Goal: Information Seeking & Learning: Find specific fact

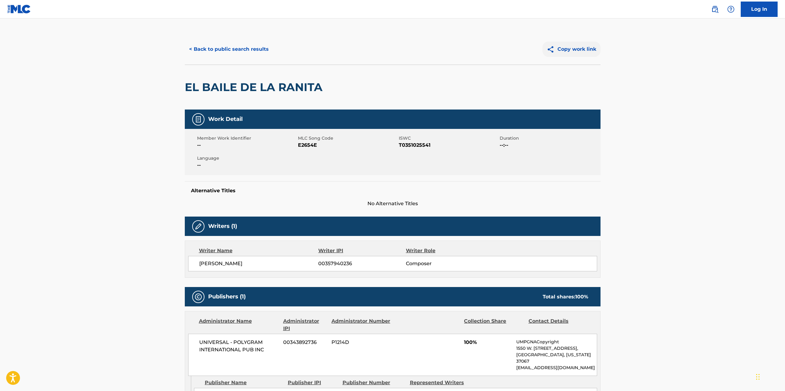
click at [572, 51] on button "Copy work link" at bounding box center [571, 48] width 58 height 15
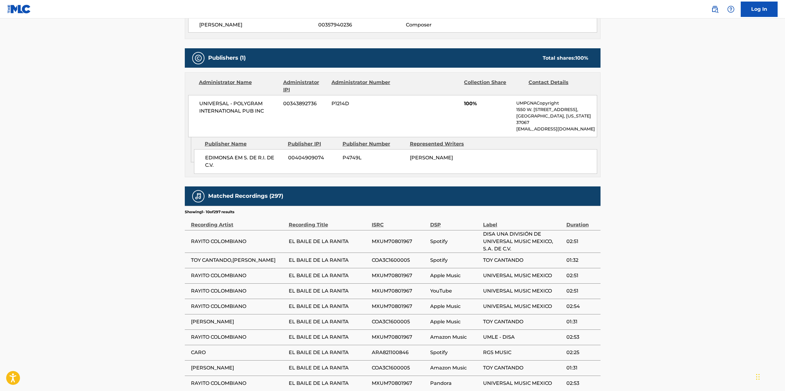
scroll to position [48, 0]
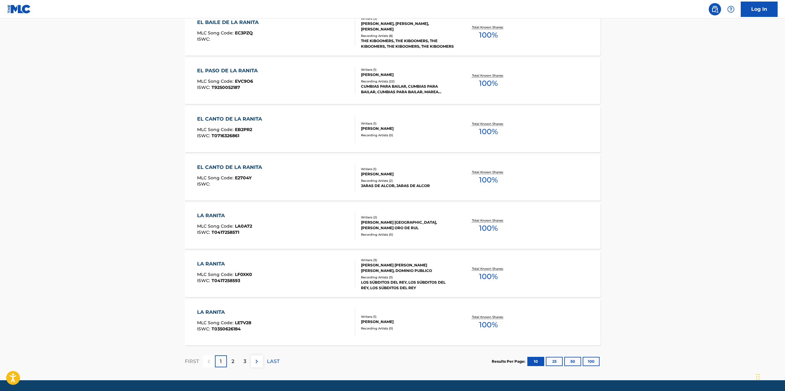
scroll to position [354, 0]
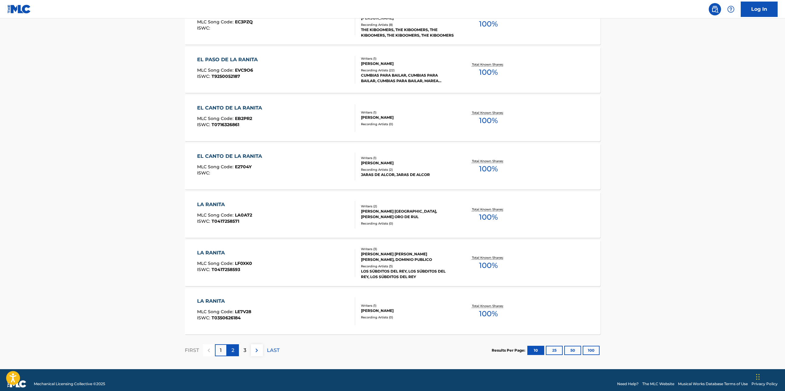
click at [229, 352] on div "2" at bounding box center [233, 350] width 12 height 12
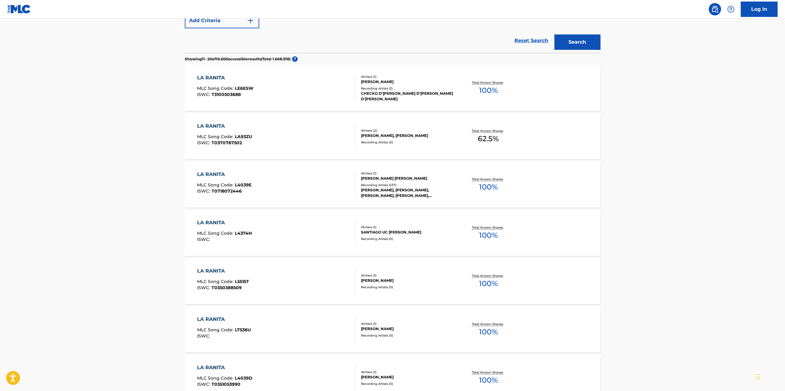
scroll to position [154, 0]
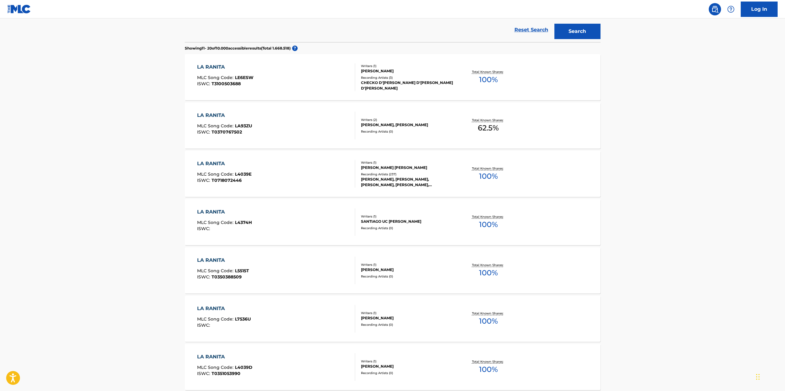
click at [309, 168] on div "LA RANITA MLC Song Code : L4039E ISWC : T0718072446" at bounding box center [276, 174] width 158 height 28
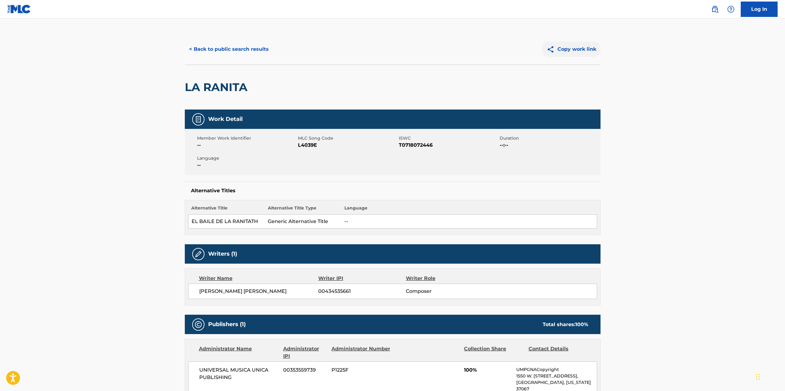
click at [571, 46] on button "Copy work link" at bounding box center [571, 48] width 58 height 15
click at [690, 140] on main "< Back to public search results Copy work link LA RANITA Work Detail Member Wor…" at bounding box center [392, 356] width 785 height 677
click at [378, 30] on main "< Back to public search results Copy work link LA RANITA Work Detail Member Wor…" at bounding box center [392, 356] width 785 height 677
